Goal: Task Accomplishment & Management: Manage account settings

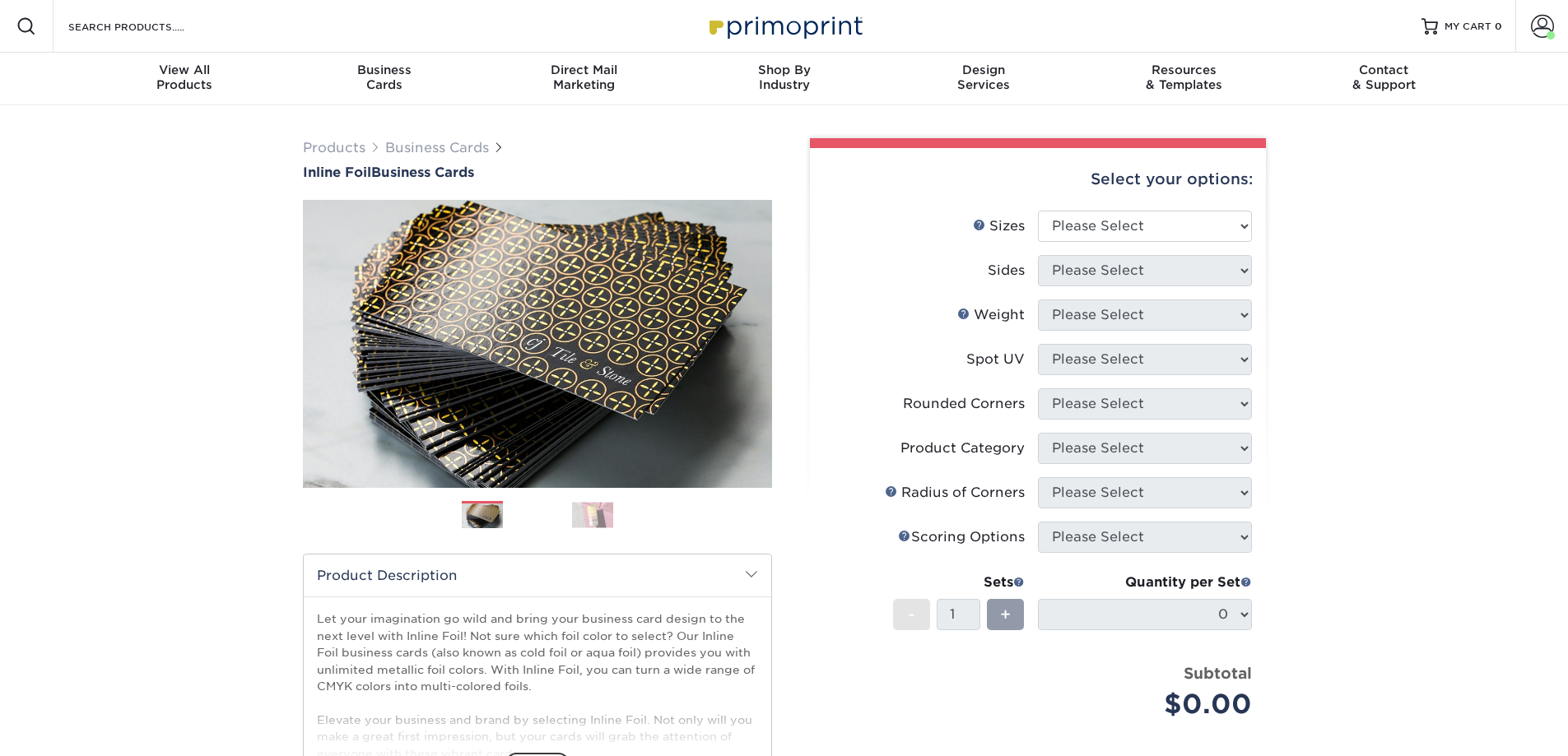
click at [1533, 24] on span at bounding box center [1542, 26] width 23 height 23
click at [1396, 120] on link "Account Dashboard" at bounding box center [1445, 117] width 207 height 22
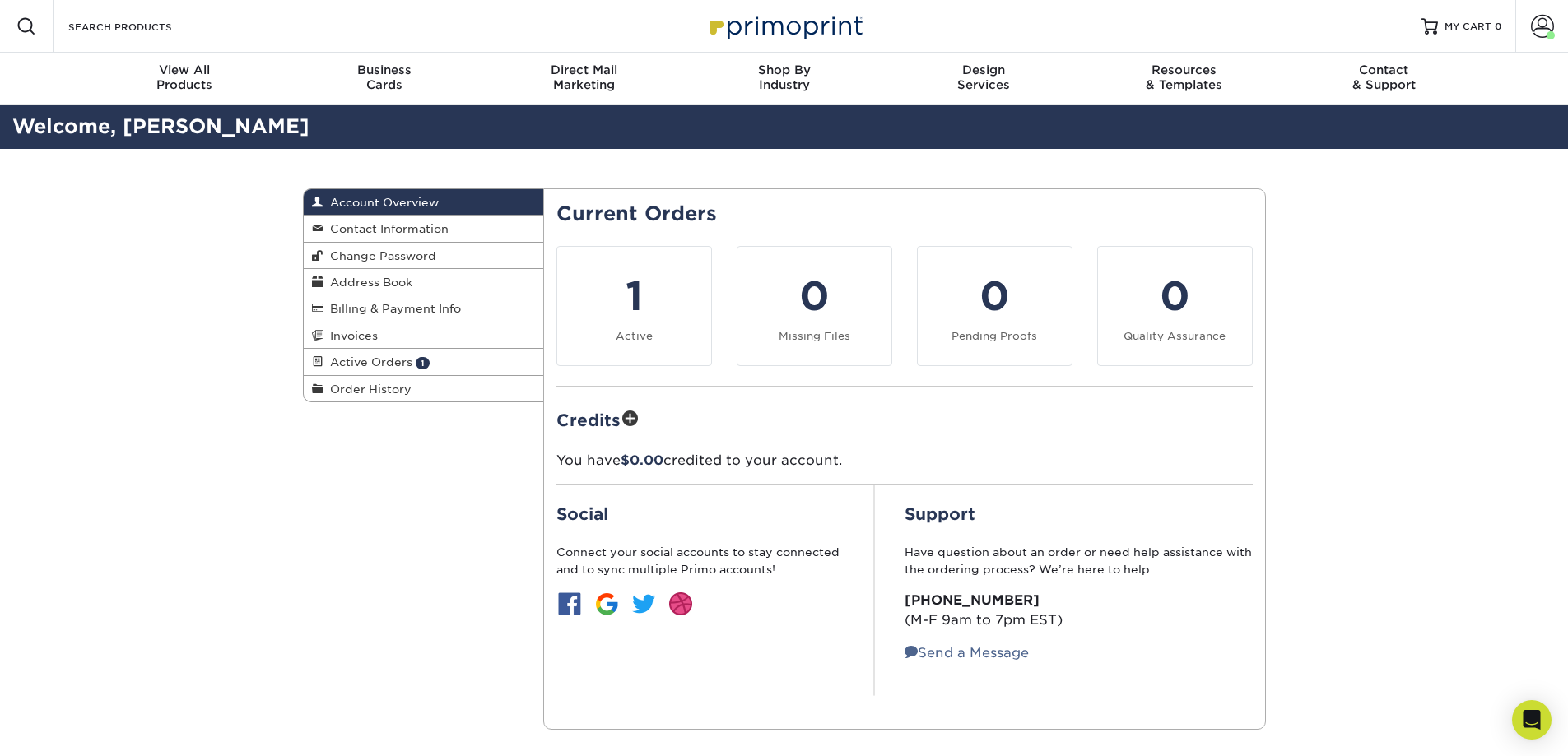
click at [498, 307] on link "Billing & Payment Info" at bounding box center [423, 308] width 240 height 26
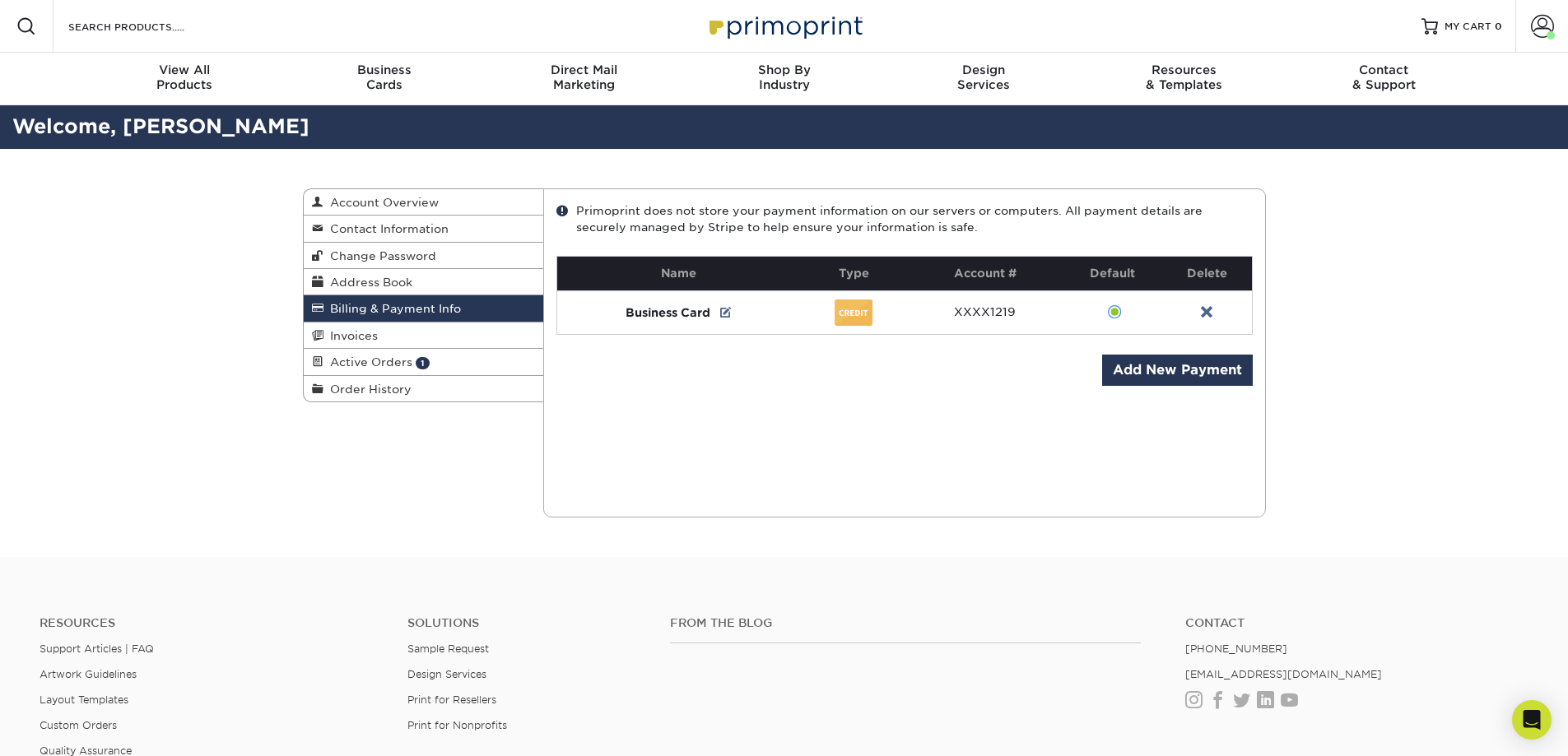
drag, startPoint x: 345, startPoint y: 354, endPoint x: 368, endPoint y: 389, distance: 41.9
click at [345, 354] on link "Active Orders 1" at bounding box center [423, 362] width 240 height 26
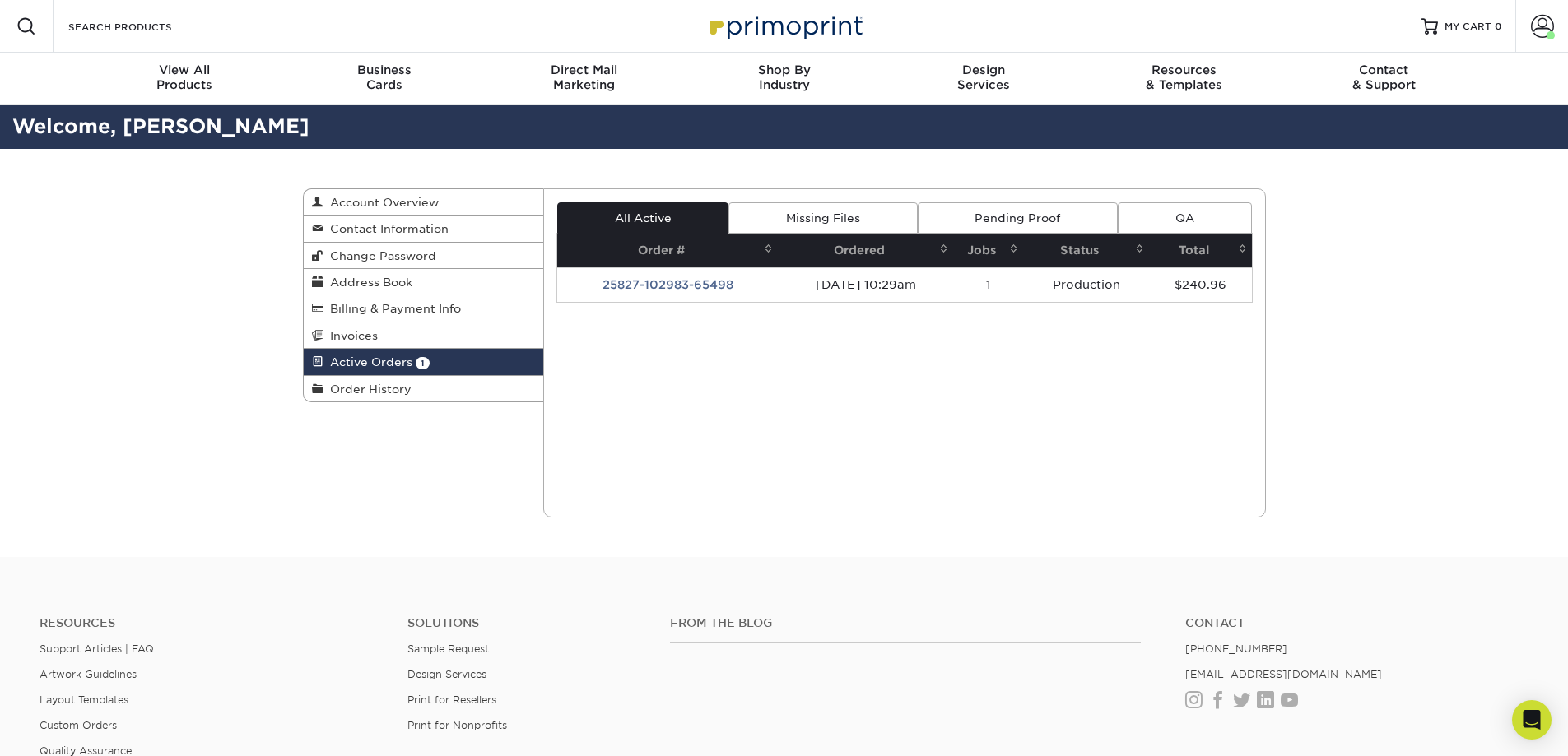
click at [1542, 19] on span at bounding box center [1542, 26] width 23 height 23
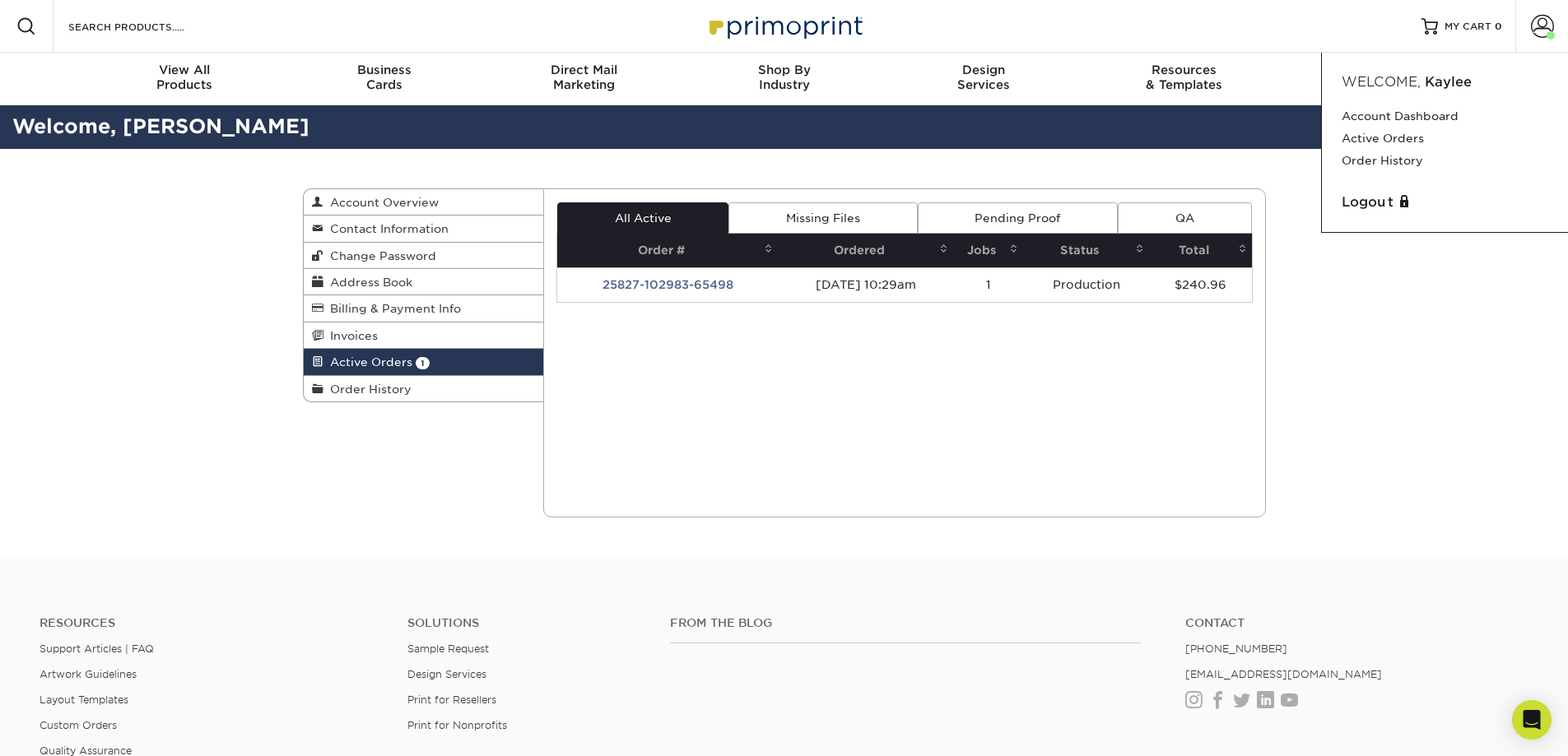
click at [1402, 122] on link "Account Dashboard" at bounding box center [1445, 117] width 207 height 22
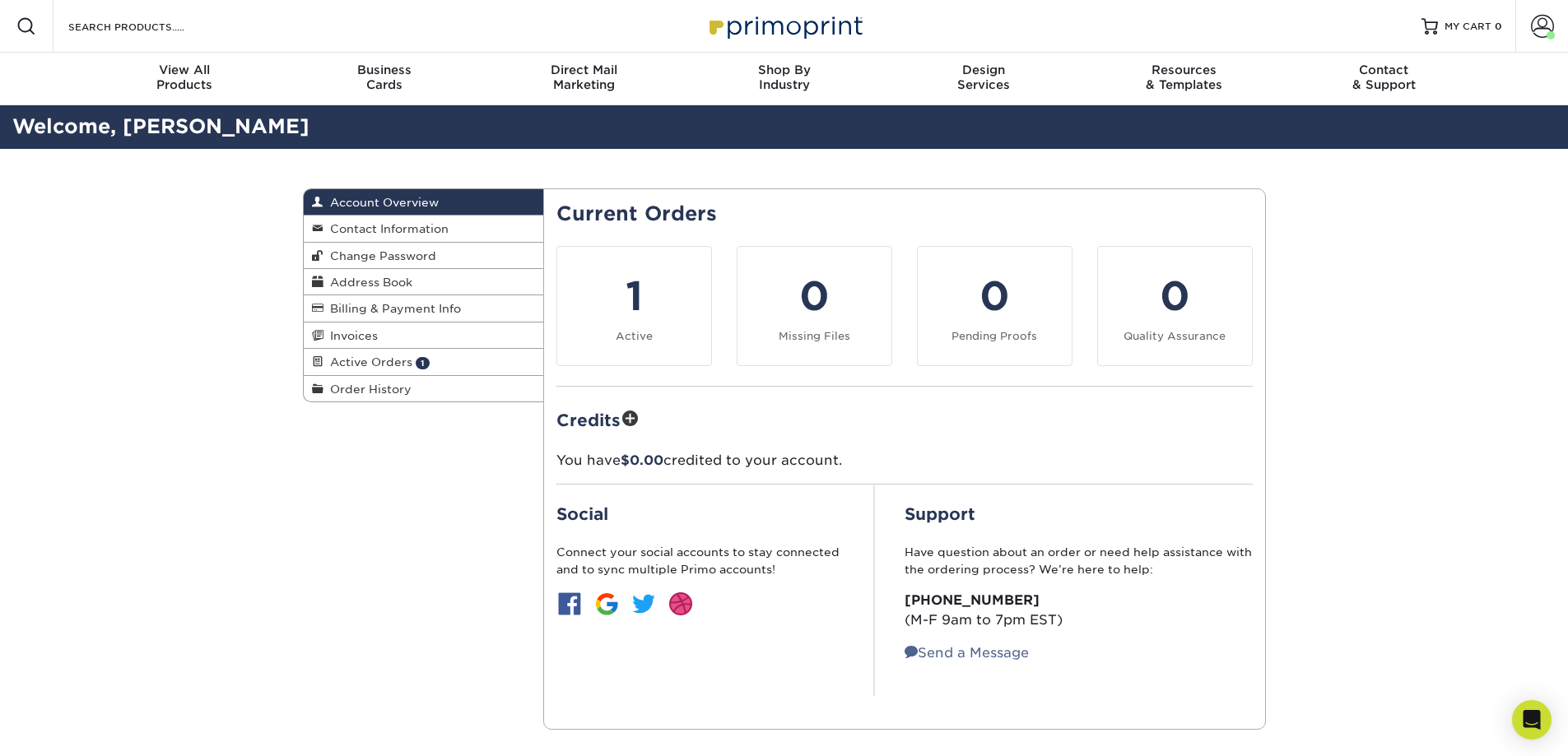
click at [427, 223] on span "Contact Information" at bounding box center [386, 229] width 125 height 14
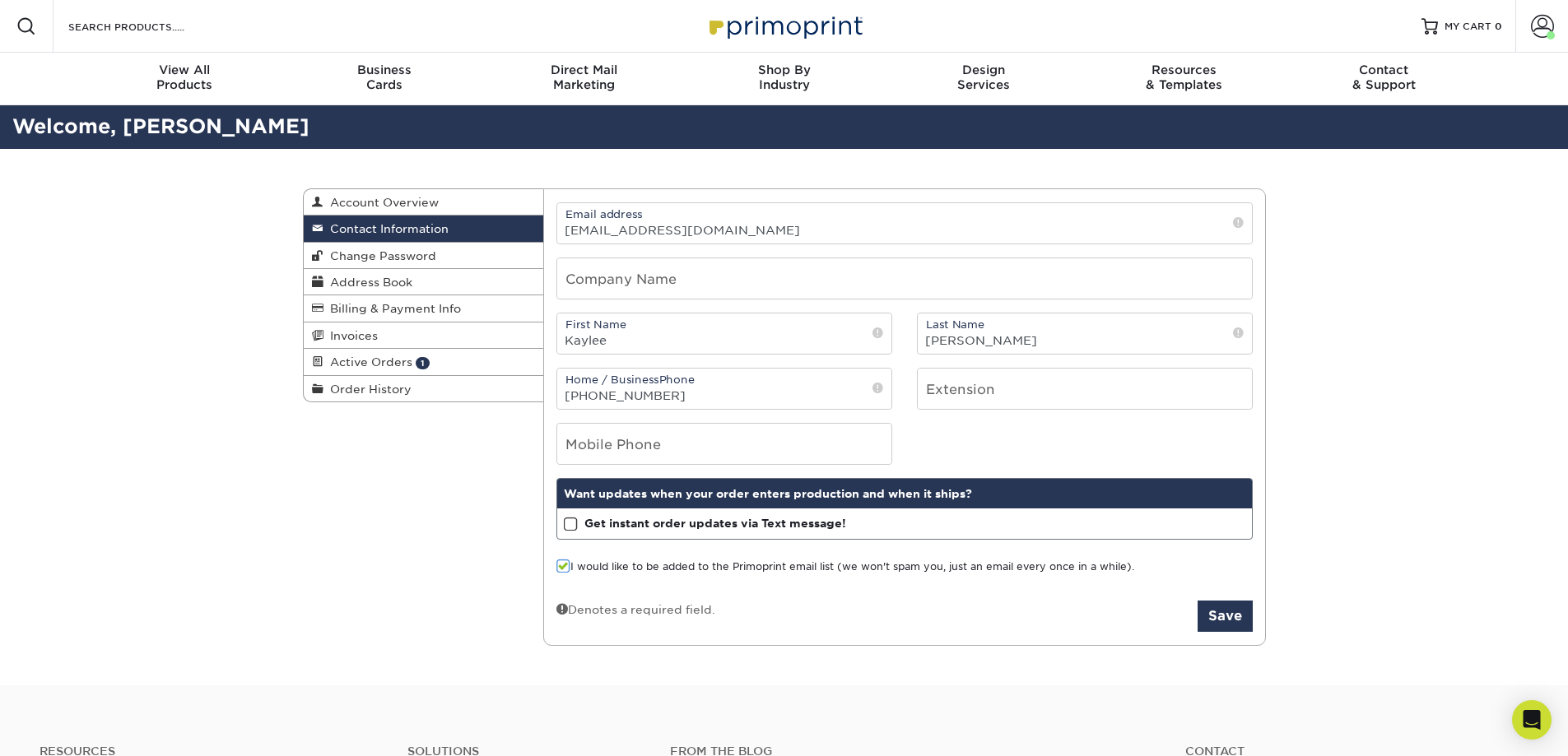
click at [415, 299] on link "Billing & Payment Info" at bounding box center [423, 308] width 240 height 26
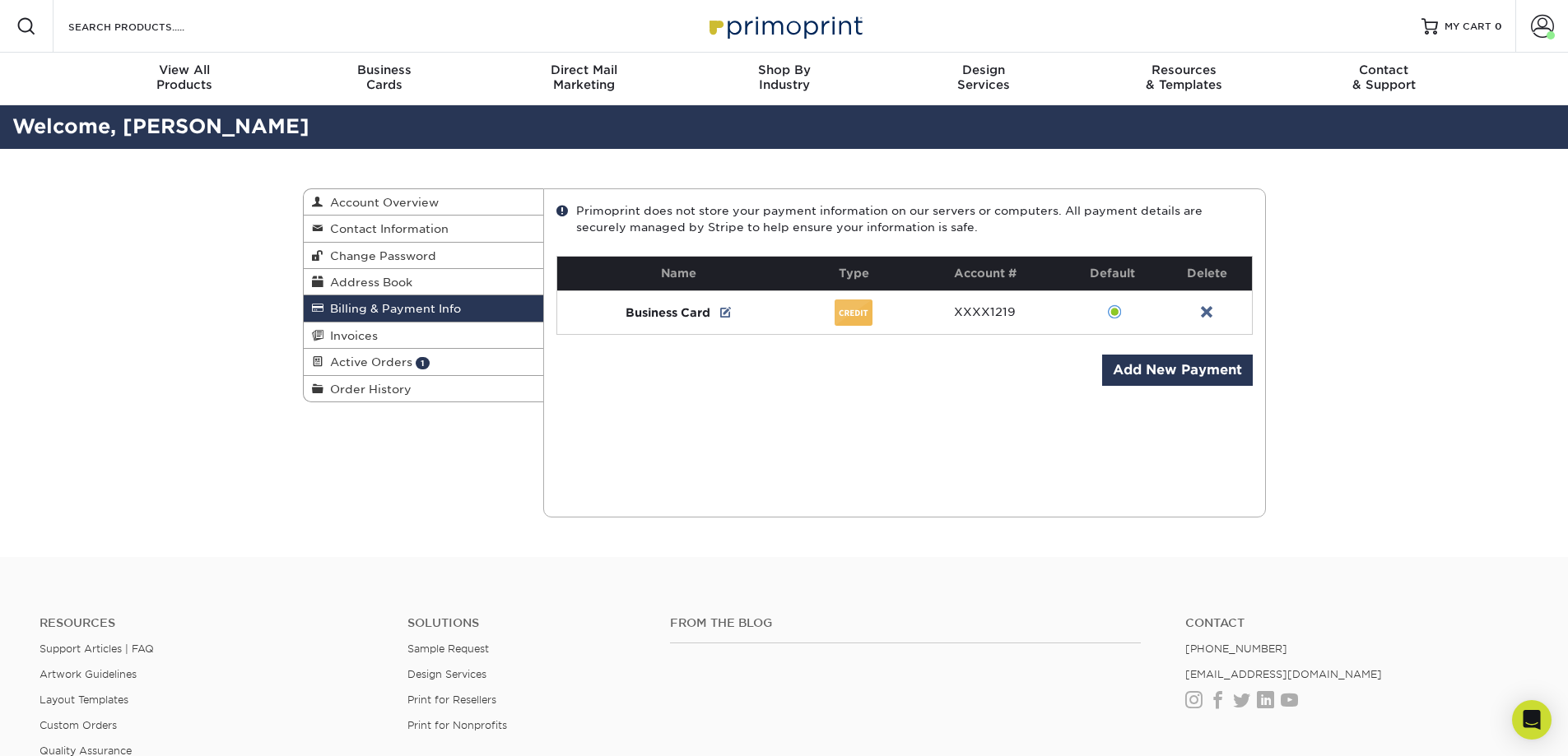
click at [398, 330] on link "Invoices" at bounding box center [423, 335] width 240 height 26
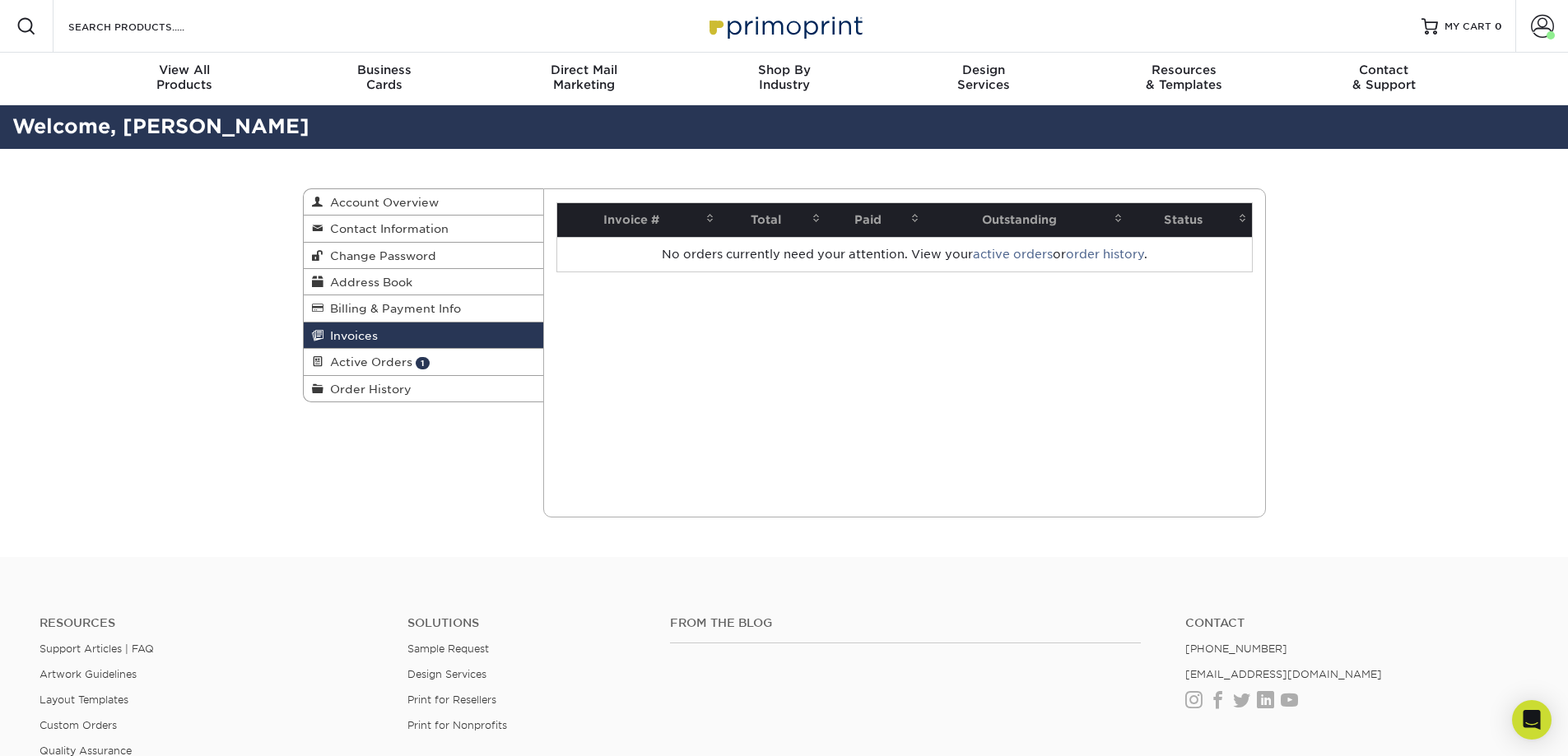
click at [389, 389] on span "Order History" at bounding box center [368, 389] width 88 height 14
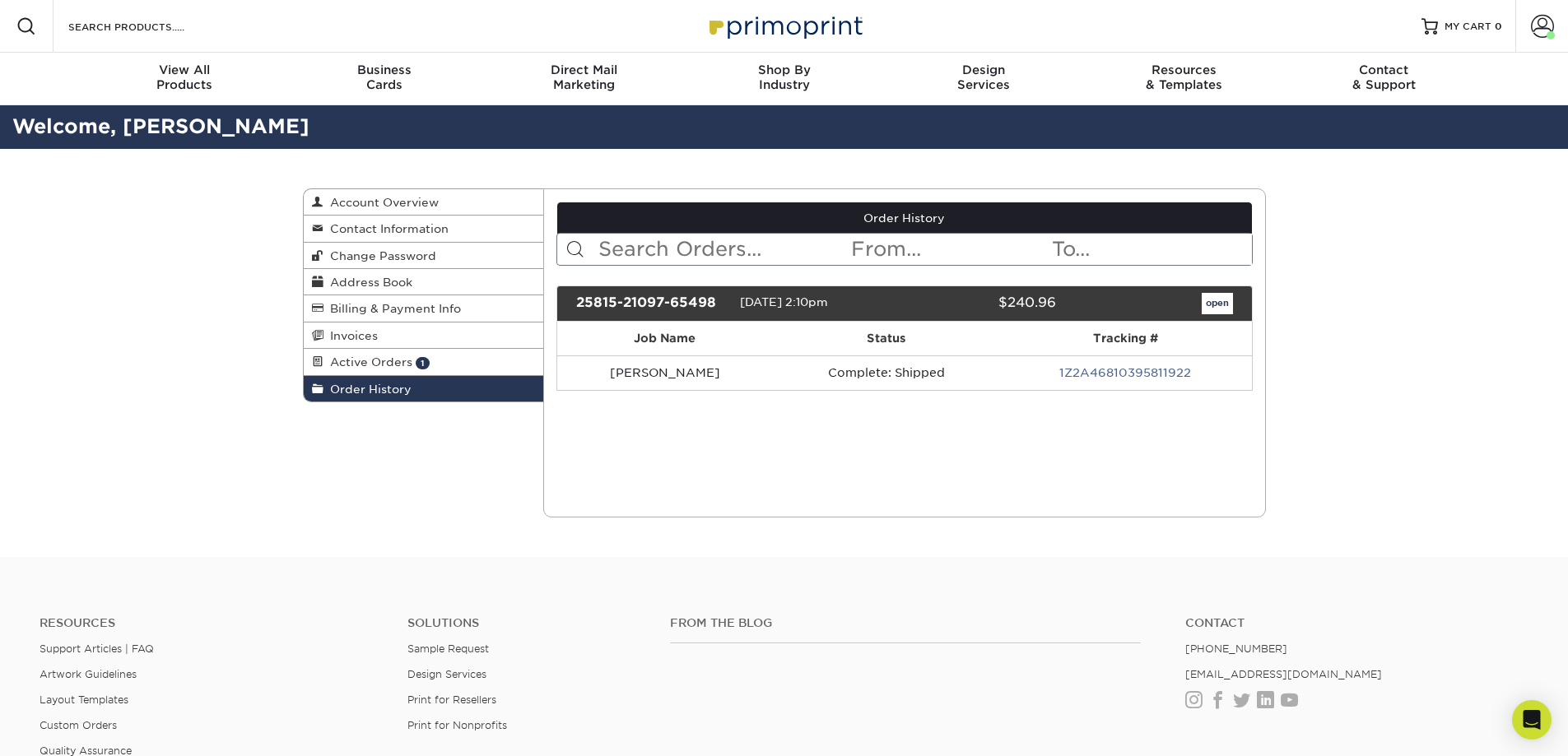
click at [384, 197] on span "Account Overview" at bounding box center [381, 203] width 115 height 14
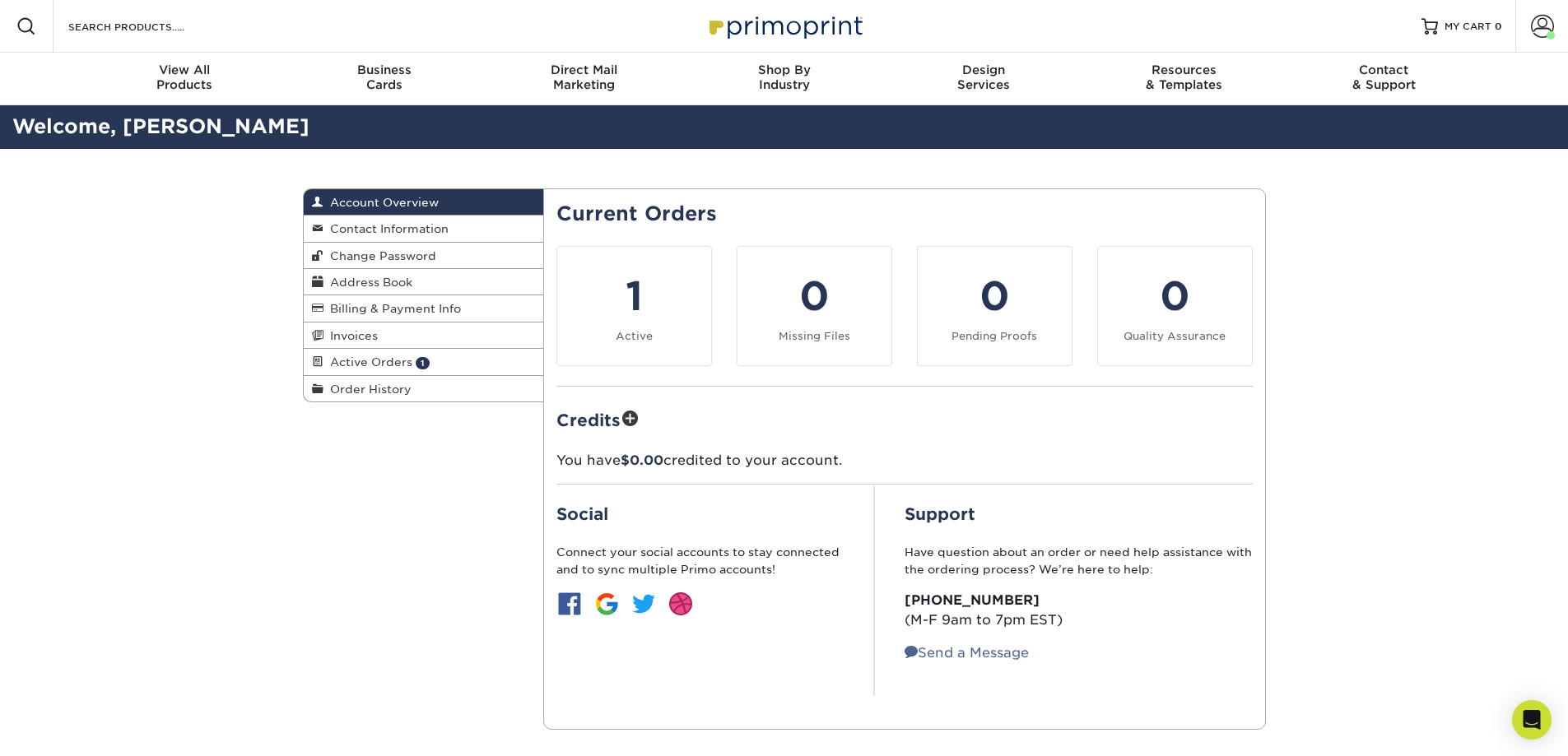
click at [419, 348] on link "Invoices" at bounding box center [423, 335] width 240 height 26
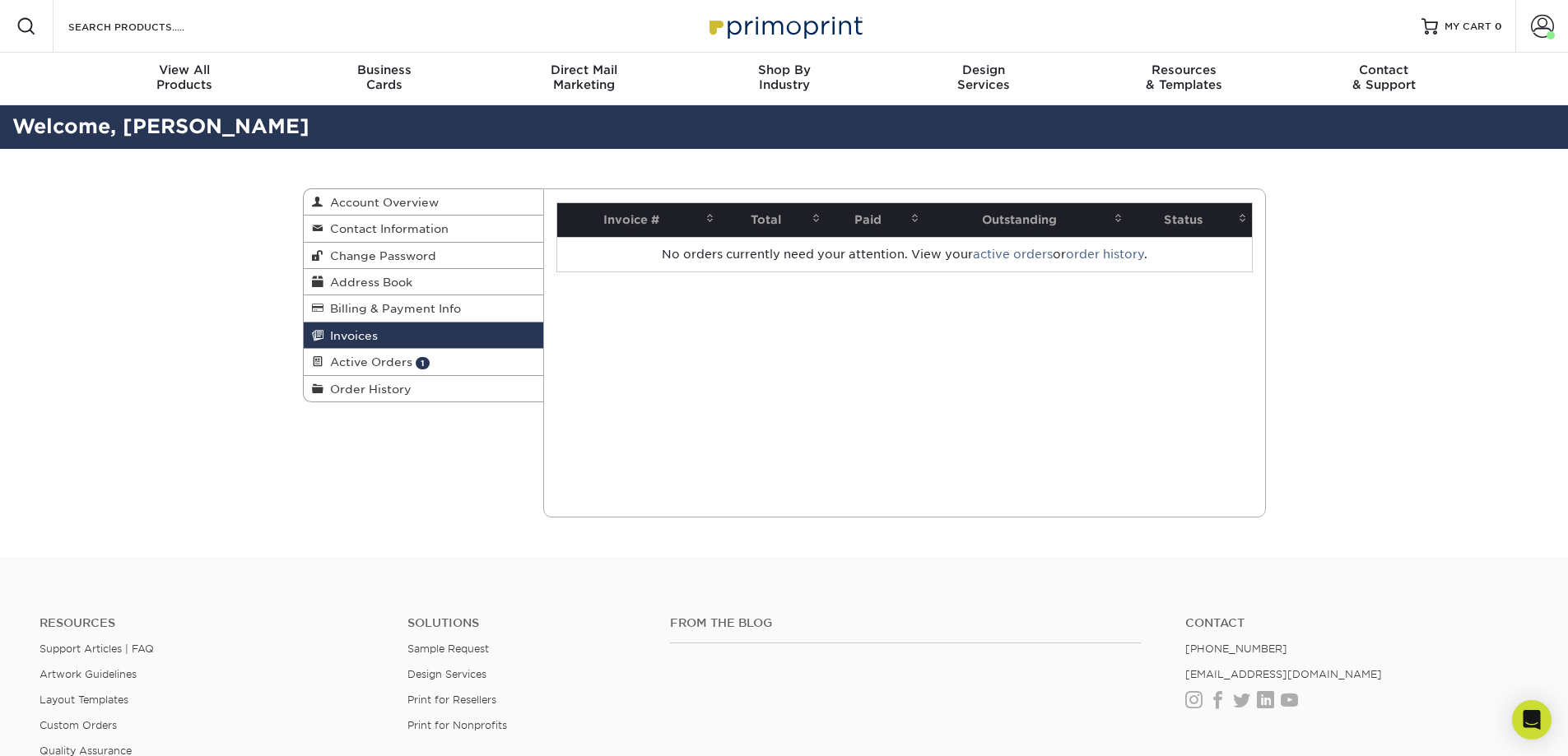
click at [431, 366] on link "Active Orders 1" at bounding box center [423, 362] width 240 height 26
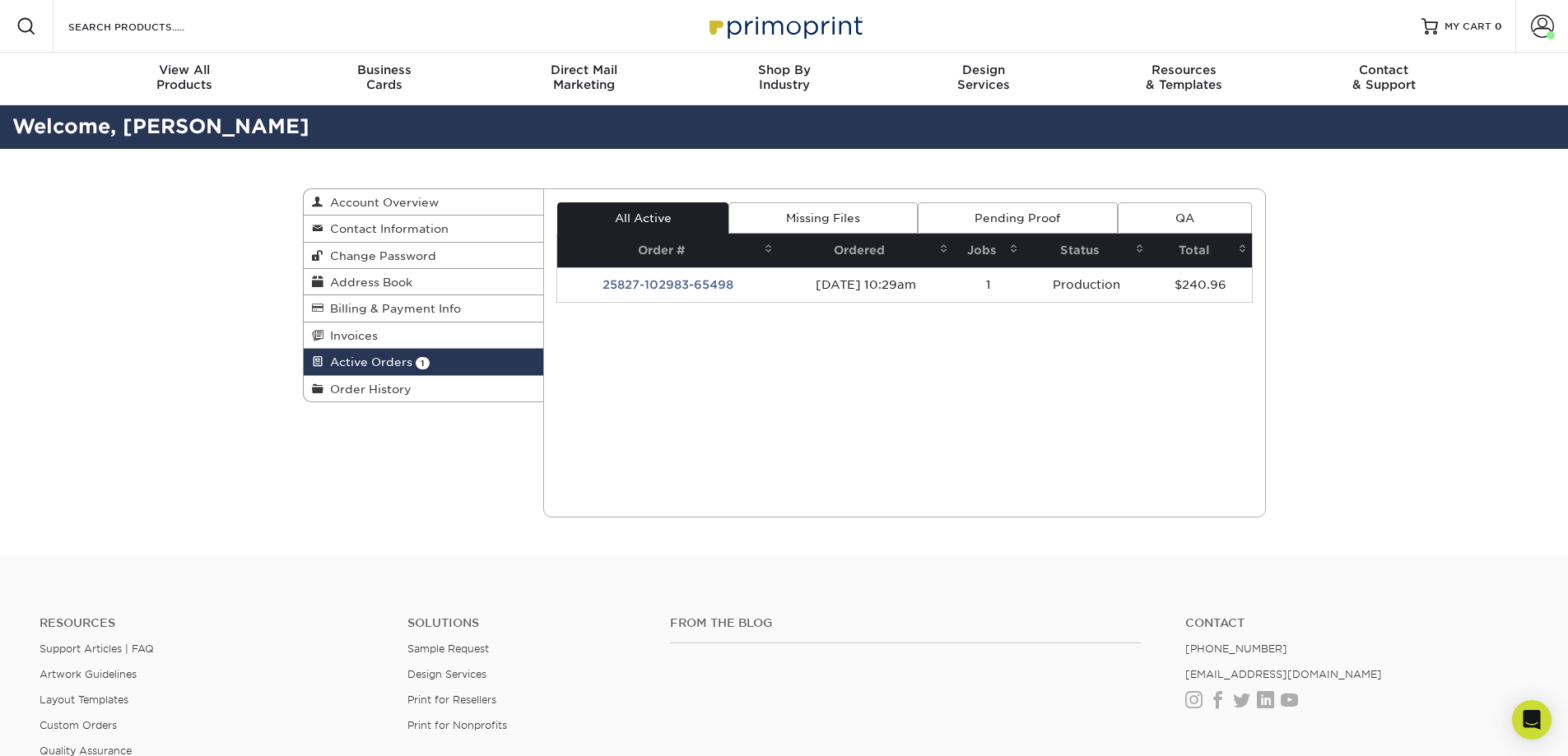
click at [1527, 30] on link "Account" at bounding box center [1541, 26] width 52 height 52
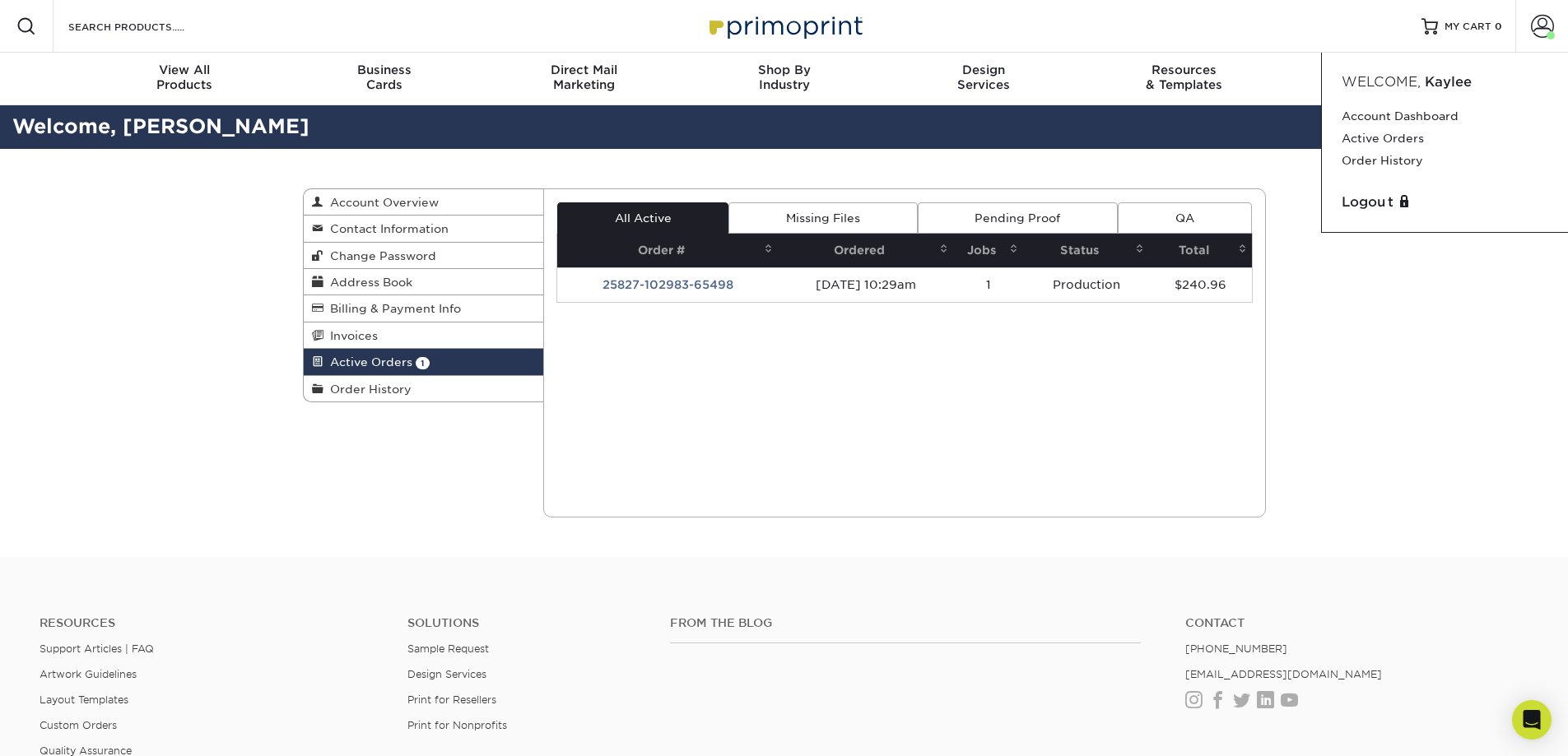
click at [1359, 208] on link "Logout" at bounding box center [1445, 202] width 207 height 19
